Goal: Task Accomplishment & Management: Use online tool/utility

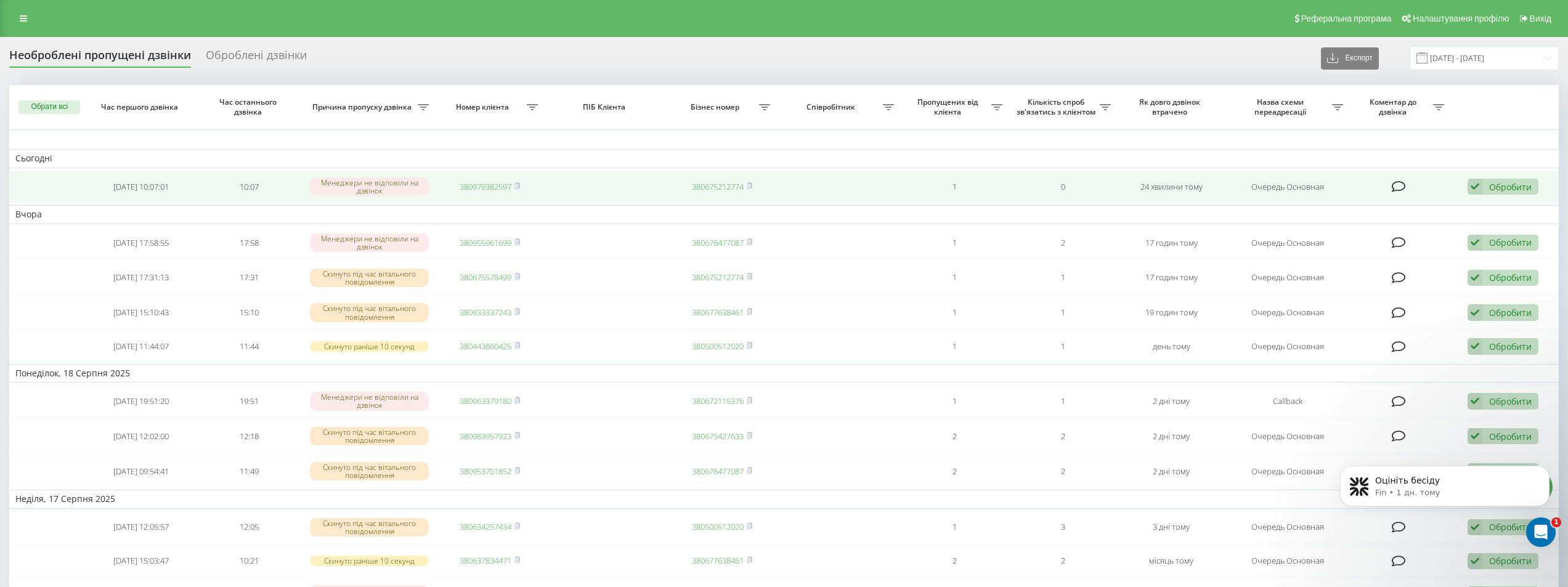
click at [480, 183] on link "380979382597" at bounding box center [485, 186] width 51 height 11
click at [490, 181] on link "380681959483" at bounding box center [485, 186] width 51 height 11
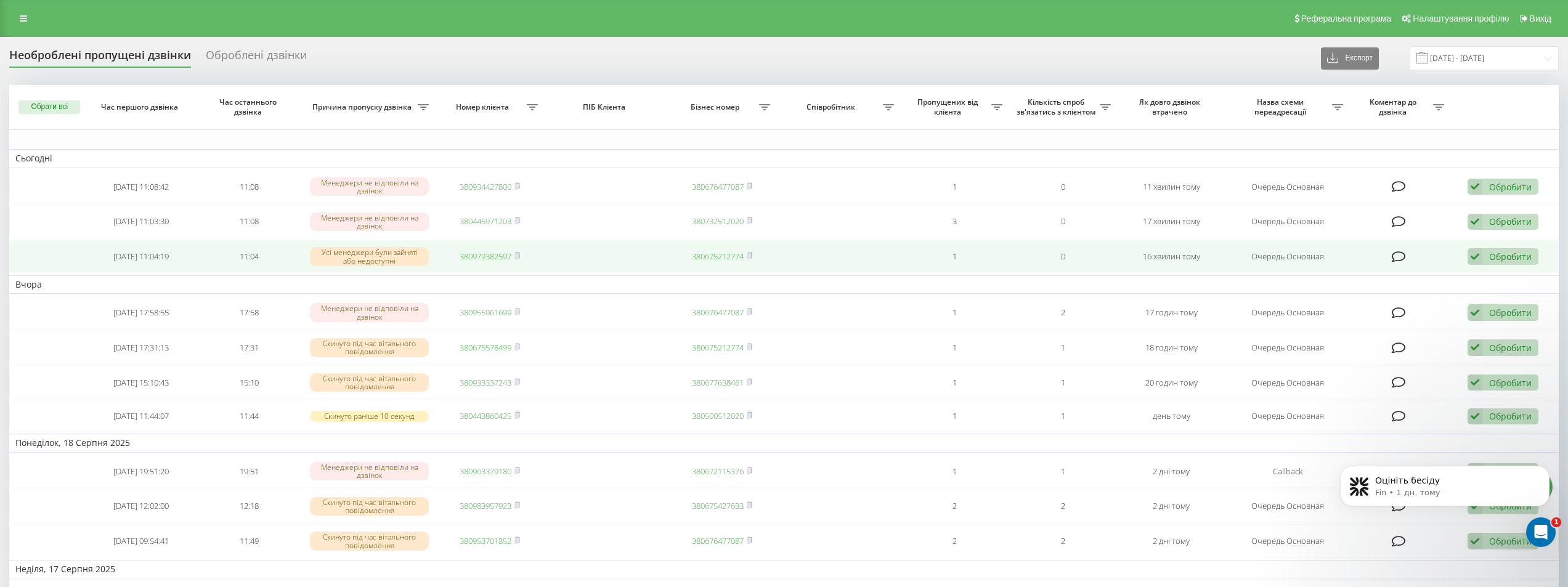
click at [498, 251] on link "380979382597" at bounding box center [485, 256] width 51 height 11
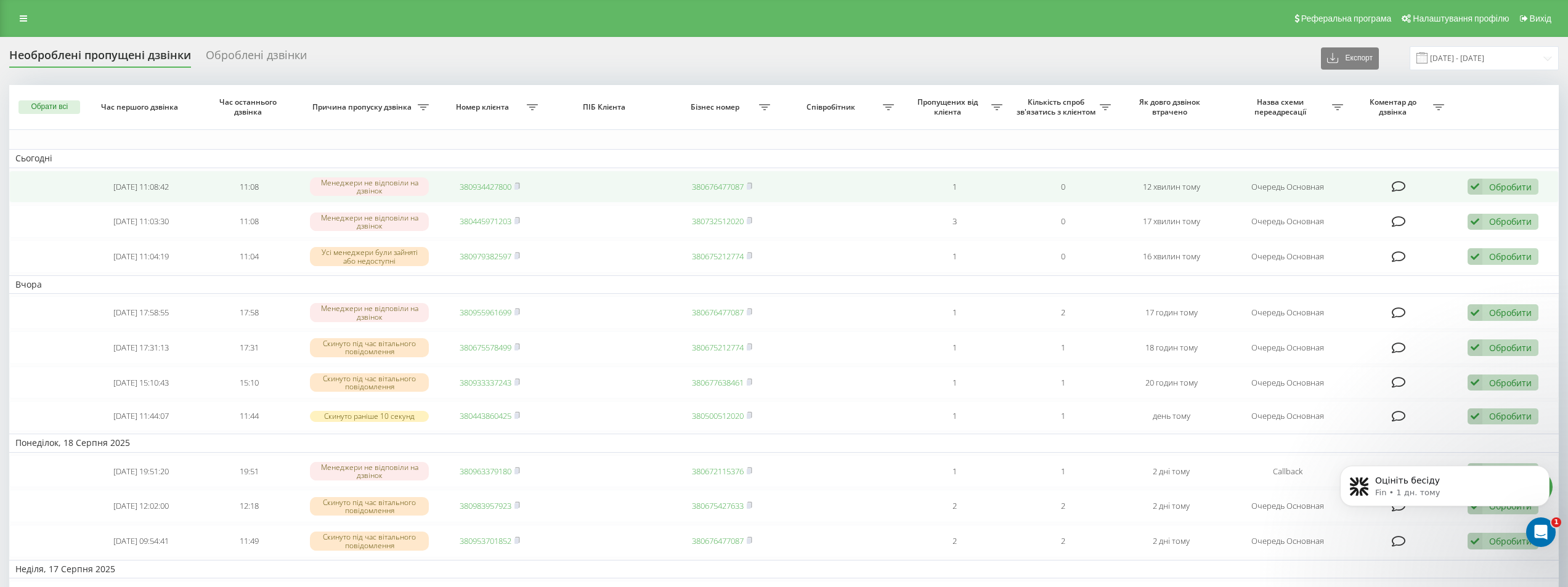
click at [475, 190] on link "380934427800" at bounding box center [485, 186] width 51 height 11
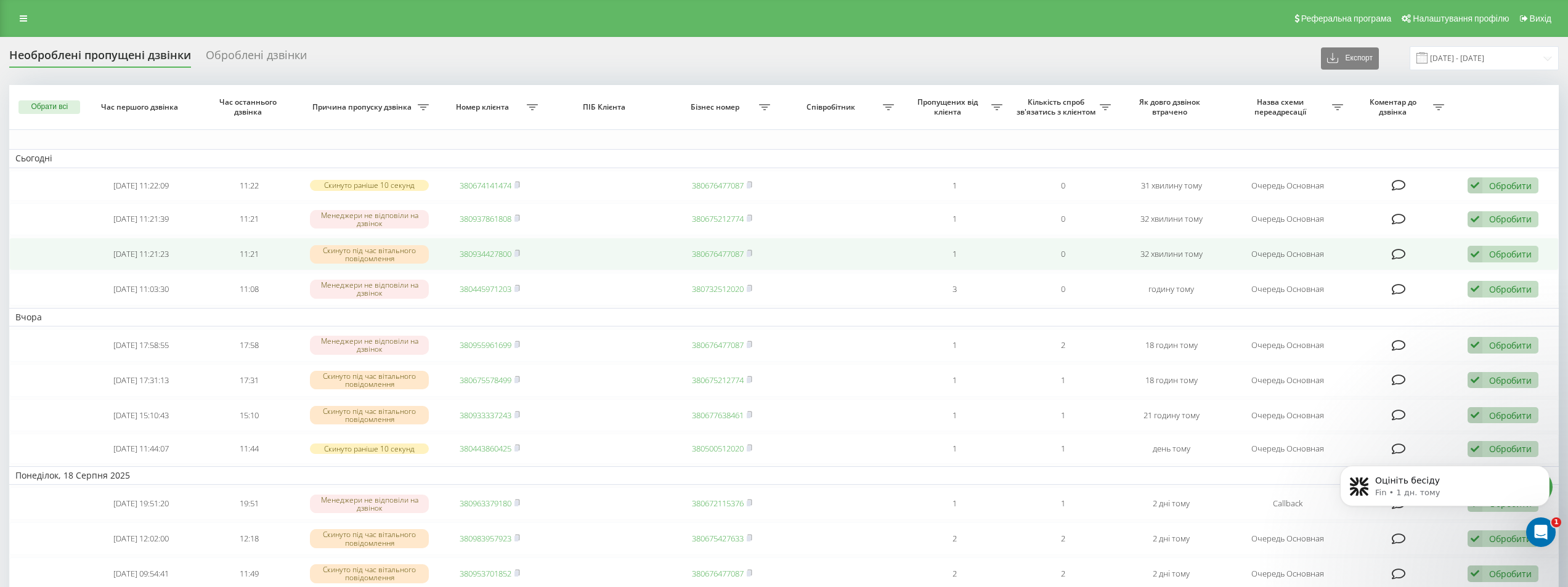
click at [477, 251] on link "380934427800" at bounding box center [485, 254] width 51 height 11
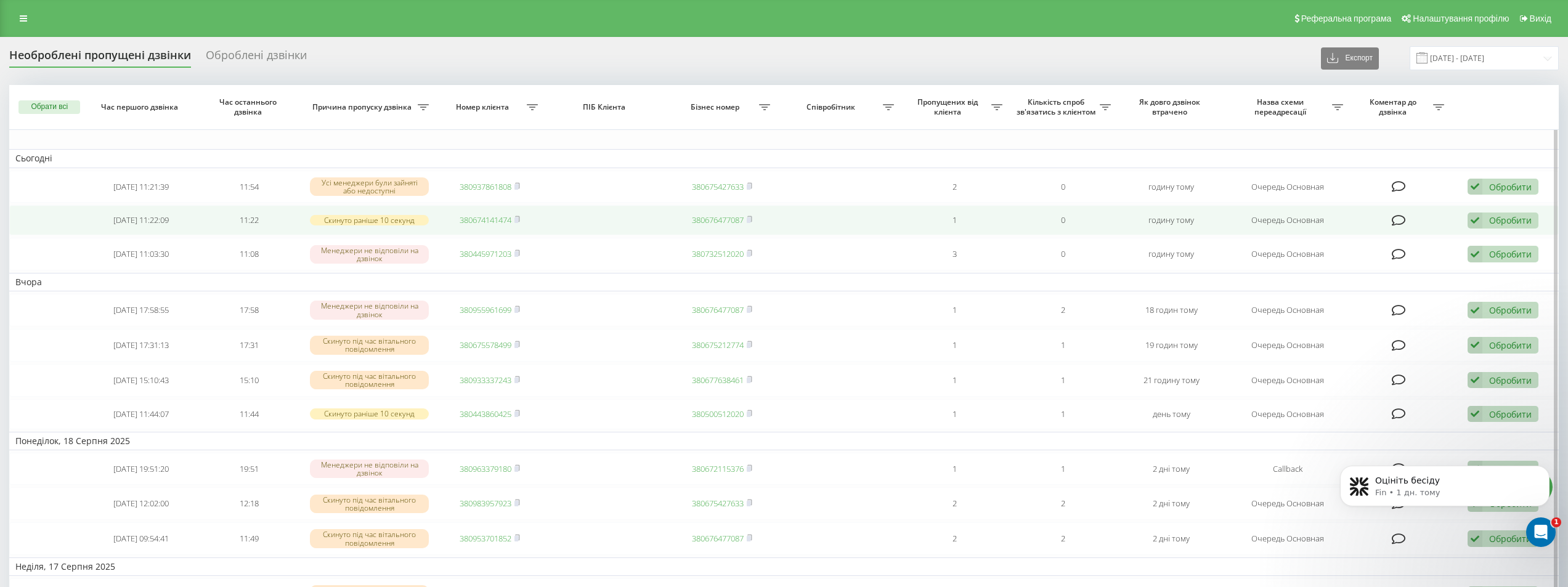
click at [480, 219] on link "380674141474" at bounding box center [485, 219] width 51 height 11
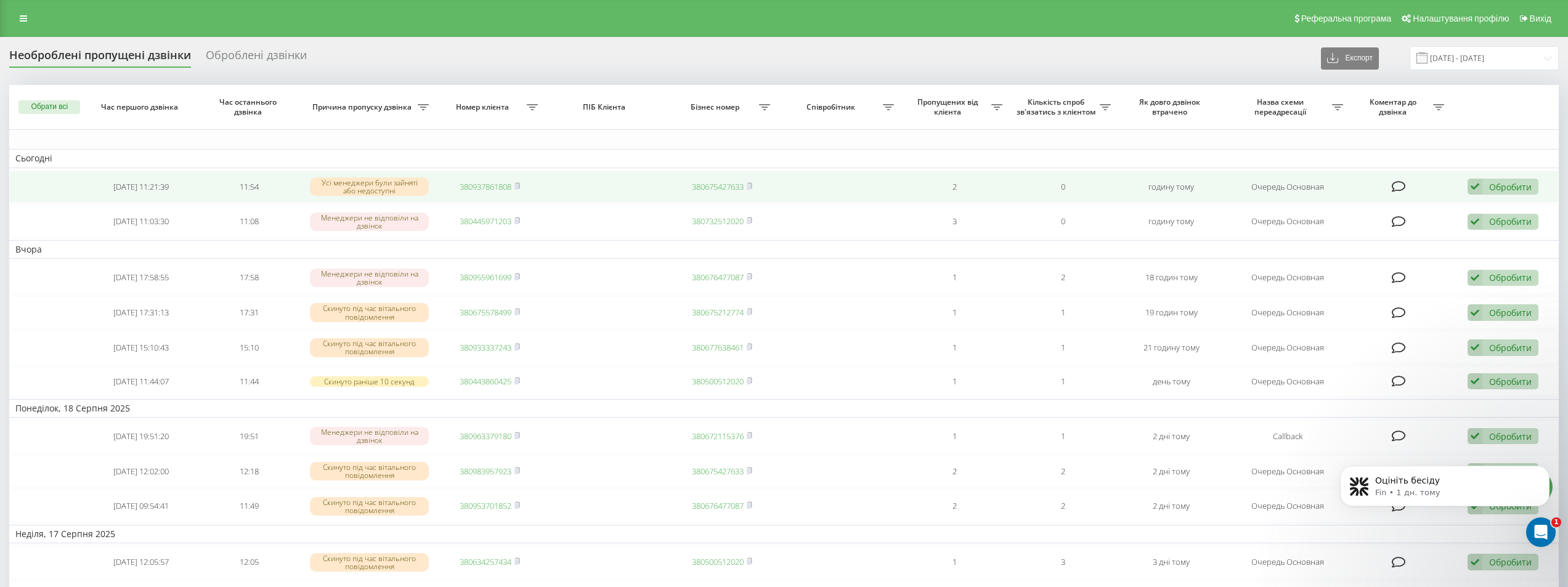
click at [473, 180] on td "380937861808" at bounding box center [489, 187] width 108 height 33
click at [474, 185] on link "380937861808" at bounding box center [485, 186] width 51 height 11
click at [489, 182] on link "380952822062" at bounding box center [485, 186] width 51 height 11
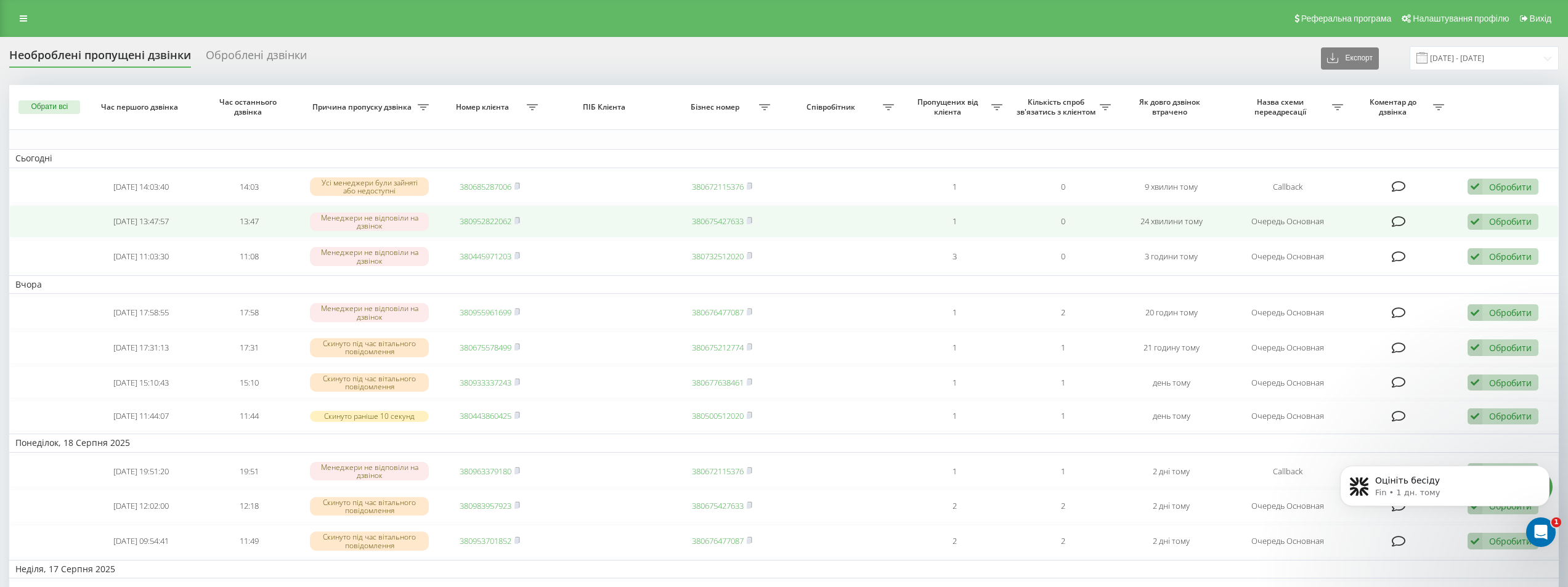
click at [486, 221] on link "380952822062" at bounding box center [485, 221] width 51 height 11
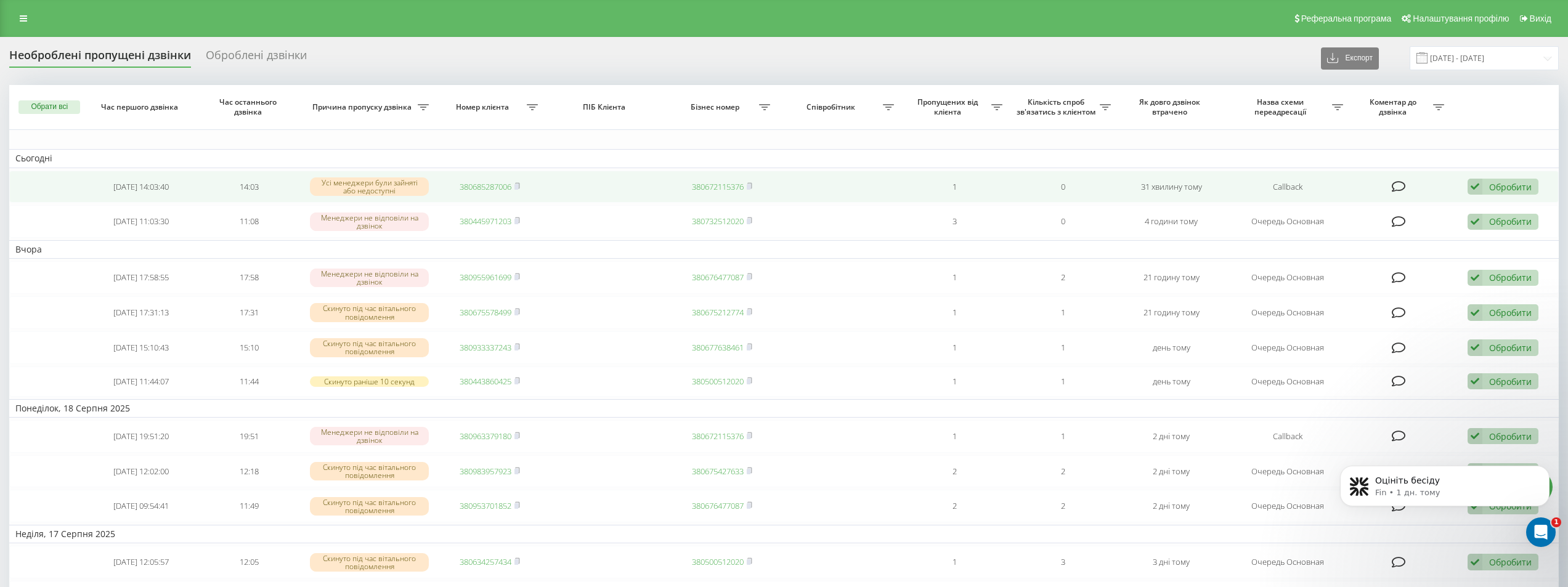
click at [490, 185] on link "380685287006" at bounding box center [485, 186] width 51 height 11
